Goal: Find specific page/section: Find specific page/section

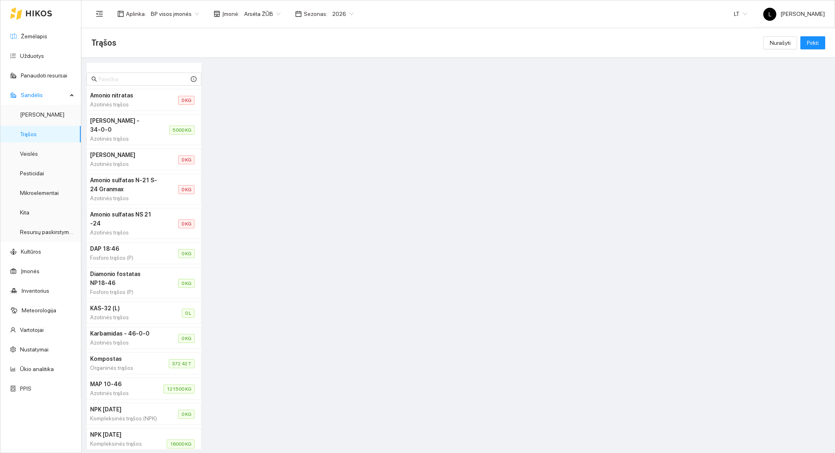
click at [36, 11] on icon at bounding box center [39, 14] width 26 height 6
